Goal: Navigation & Orientation: Find specific page/section

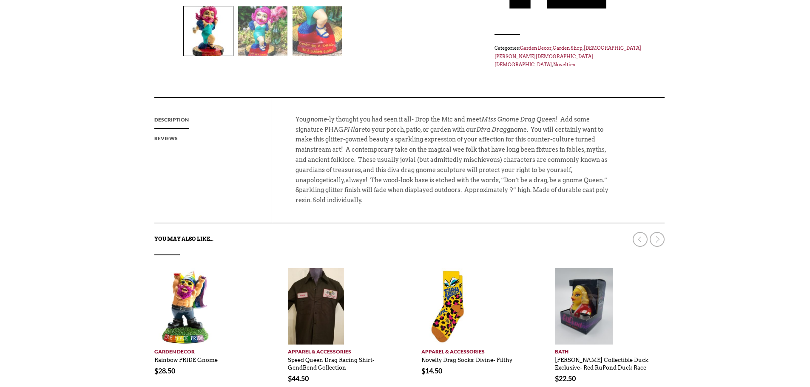
scroll to position [383, 0]
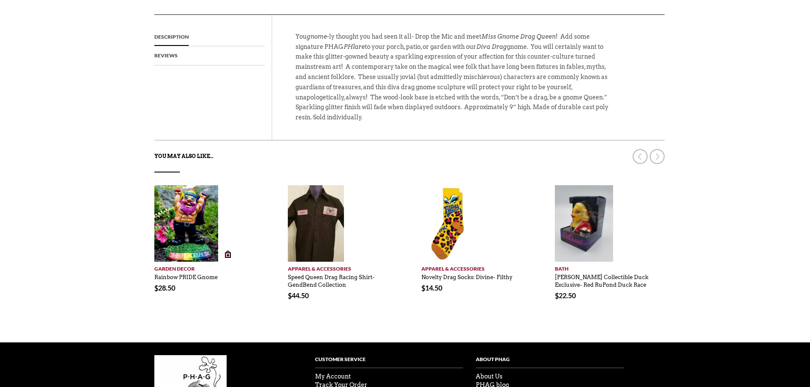
click at [184, 210] on img at bounding box center [186, 223] width 64 height 77
click at [184, 222] on img at bounding box center [186, 223] width 64 height 77
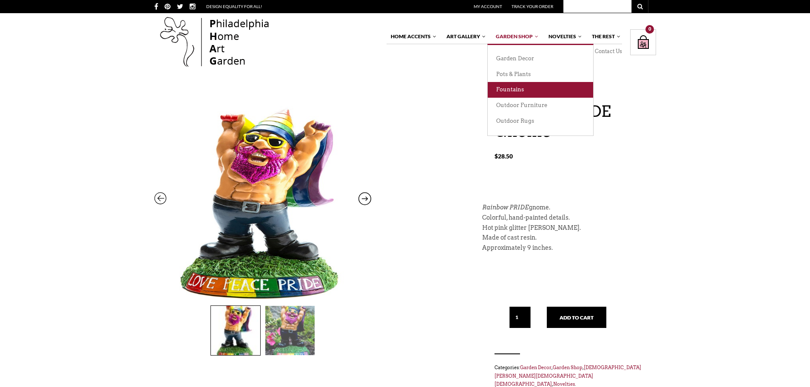
click at [512, 92] on link "Fountains" at bounding box center [540, 90] width 105 height 16
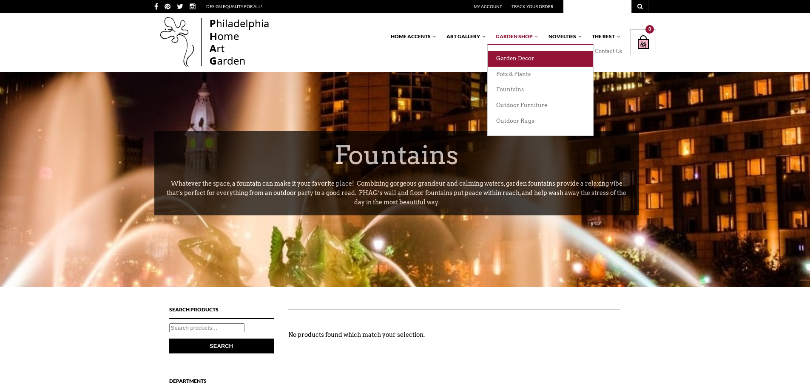
click at [525, 58] on link "Garden Decor" at bounding box center [540, 59] width 105 height 16
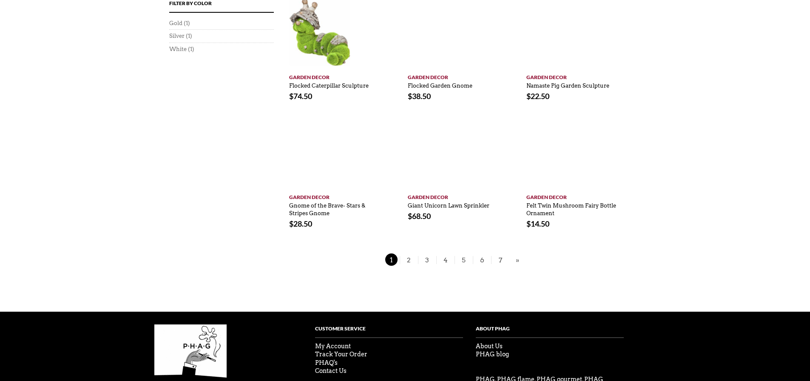
scroll to position [595, 0]
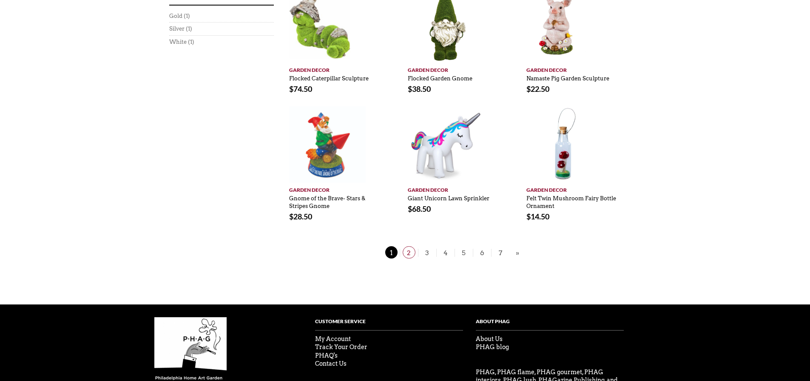
click at [409, 254] on span "2" at bounding box center [409, 252] width 13 height 12
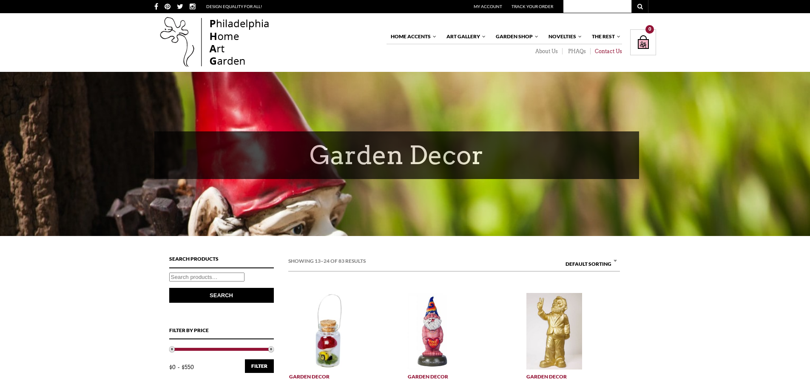
click at [611, 49] on link "Contact Us" at bounding box center [606, 51] width 31 height 7
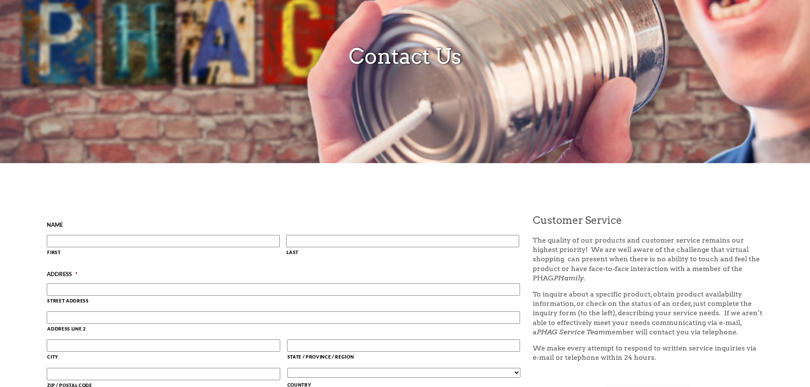
scroll to position [0, 0]
